Goal: Transaction & Acquisition: Subscribe to service/newsletter

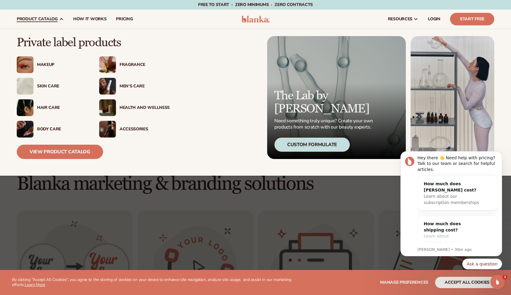
click at [39, 64] on div "Makeup" at bounding box center [62, 64] width 50 height 5
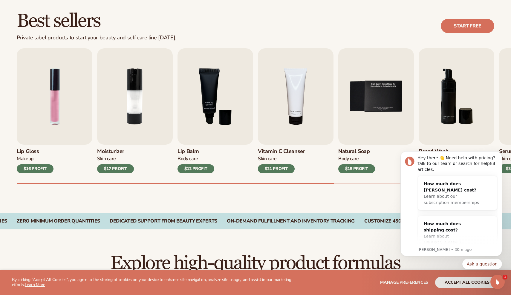
scroll to position [167, 0]
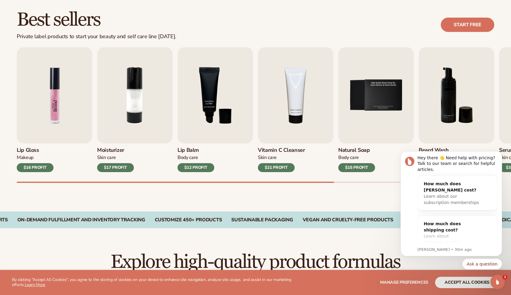
click at [60, 122] on img "1 / 9" at bounding box center [55, 95] width 76 height 96
click at [56, 129] on img "1 / 9" at bounding box center [55, 95] width 76 height 96
click at [33, 168] on div "$16 PROFIT" at bounding box center [35, 167] width 37 height 9
click at [55, 134] on img "1 / 9" at bounding box center [55, 95] width 76 height 96
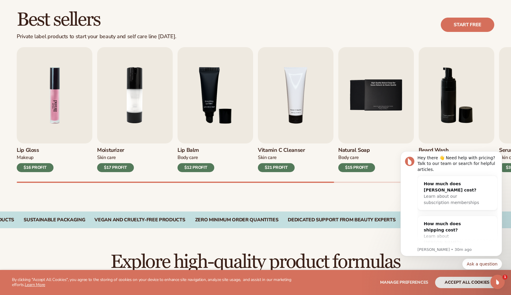
click at [55, 134] on img "1 / 9" at bounding box center [55, 95] width 76 height 96
click at [55, 133] on img "1 / 9" at bounding box center [55, 95] width 76 height 96
click at [29, 168] on div "$16 PROFIT" at bounding box center [35, 167] width 37 height 9
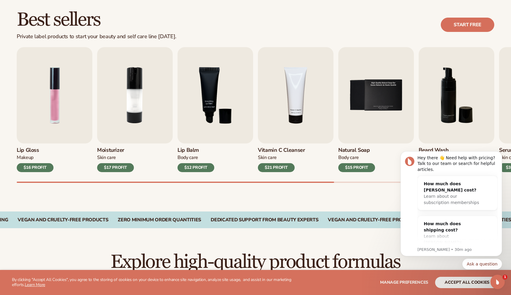
click at [29, 168] on div "$16 PROFIT" at bounding box center [35, 167] width 37 height 9
click at [41, 118] on img "1 / 9" at bounding box center [55, 95] width 76 height 96
click at [56, 137] on img "1 / 9" at bounding box center [55, 95] width 76 height 96
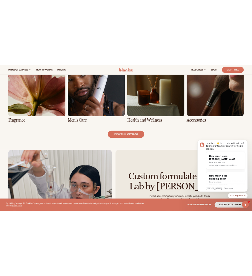
scroll to position [595, 0]
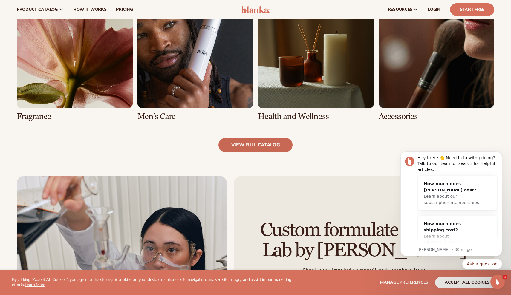
click at [266, 143] on link "view full catalog" at bounding box center [255, 145] width 74 height 14
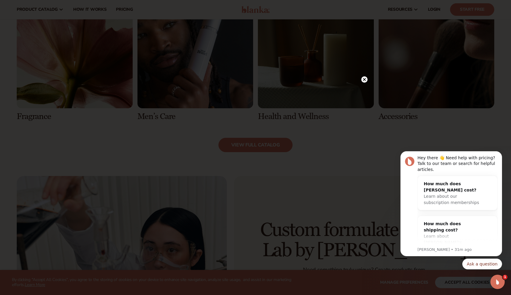
click at [367, 79] on circle at bounding box center [364, 79] width 6 height 6
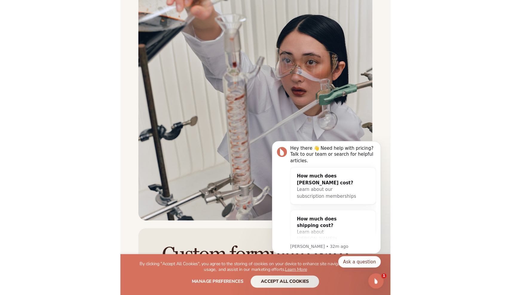
scroll to position [619, 0]
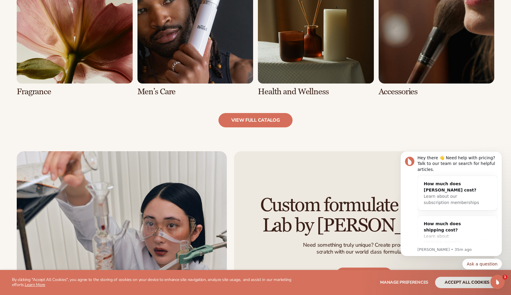
click at [359, 164] on div "Custom formulate with The Lab by [PERSON_NAME] Need something truly unique? Cre…" at bounding box center [364, 259] width 260 height 216
click at [462, 284] on button "accept all cookies" at bounding box center [467, 282] width 64 height 11
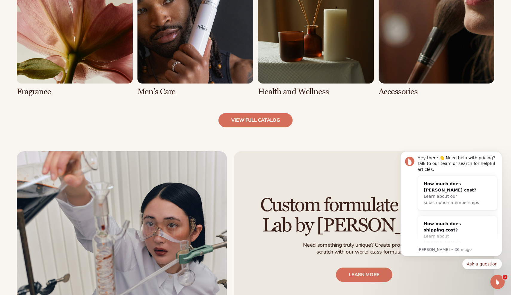
click at [196, 117] on div "view full catalog" at bounding box center [255, 120] width 477 height 14
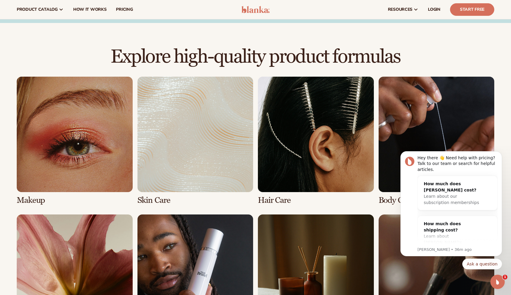
scroll to position [372, 0]
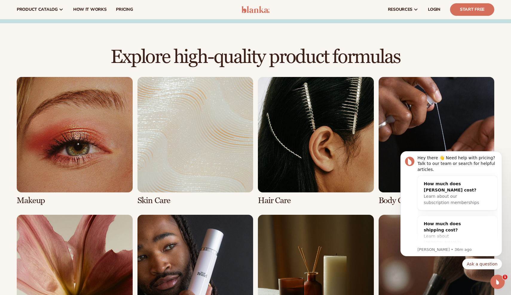
click at [60, 138] on link "1 / 8" at bounding box center [75, 141] width 116 height 128
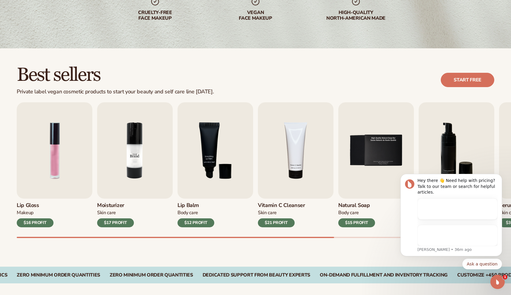
scroll to position [142, 0]
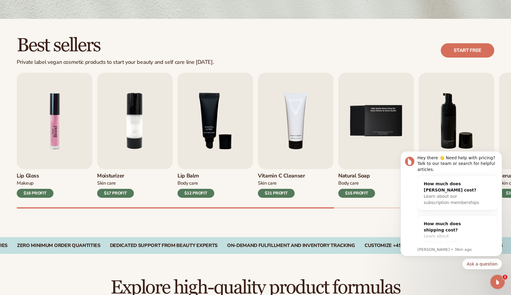
click at [61, 125] on img "1 / 9" at bounding box center [55, 121] width 76 height 96
click at [477, 47] on link "Start free" at bounding box center [466, 50] width 53 height 14
click at [466, 51] on link "Start free" at bounding box center [466, 50] width 53 height 14
